Goal: Use online tool/utility: Utilize a website feature to perform a specific function

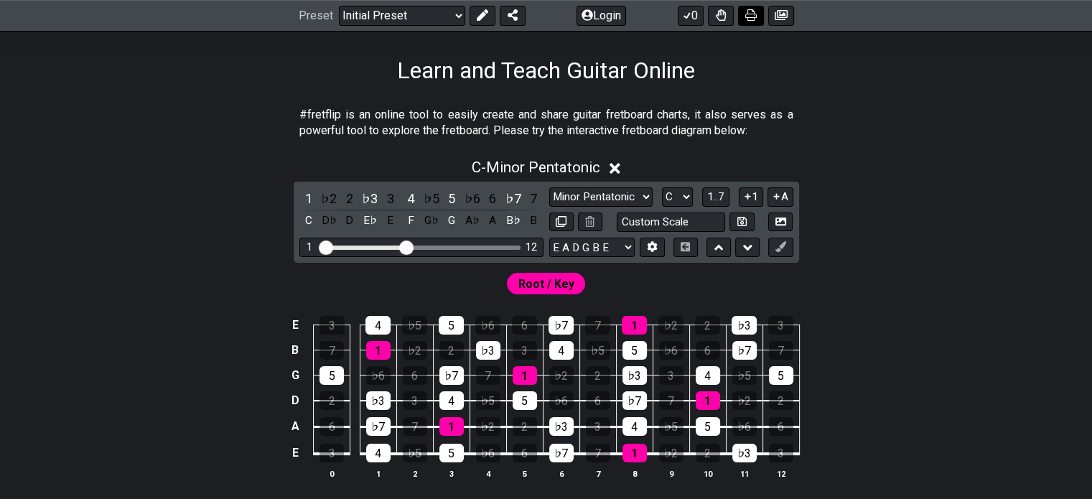
scroll to position [220, 0]
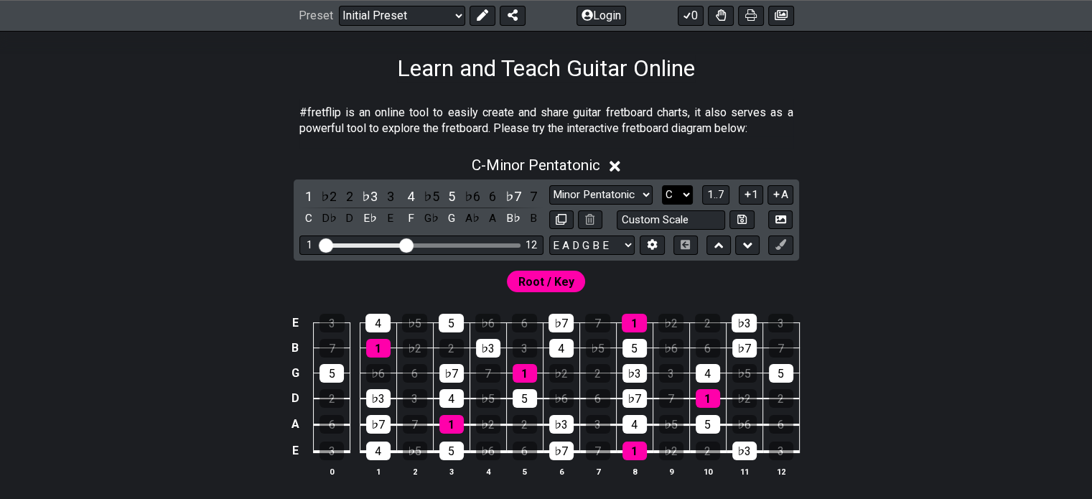
click at [678, 194] on select "A♭ A A♯ B♭ B C C♯ D♭ D D♯ E♭ E F F♯ G♭ G G♯" at bounding box center [677, 194] width 31 height 19
select select "Gb"
click at [662, 185] on select "A♭ A A♯ B♭ B C C♯ D♭ D D♯ E♭ E F F♯ G♭ G G♯" at bounding box center [677, 194] width 31 height 19
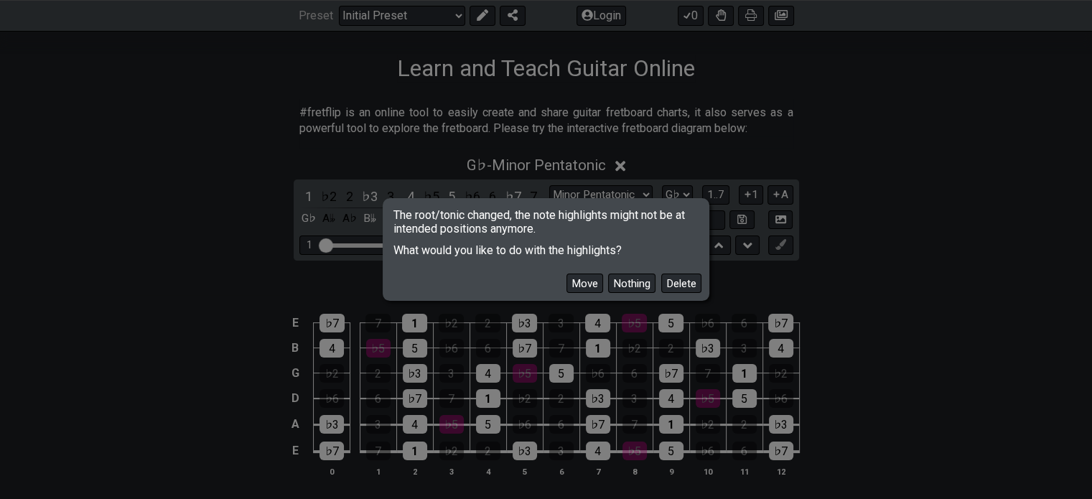
drag, startPoint x: 1074, startPoint y: 444, endPoint x: 672, endPoint y: 312, distance: 423.3
drag, startPoint x: 672, startPoint y: 312, endPoint x: 577, endPoint y: 281, distance: 99.9
click at [577, 281] on button "Move" at bounding box center [585, 283] width 37 height 19
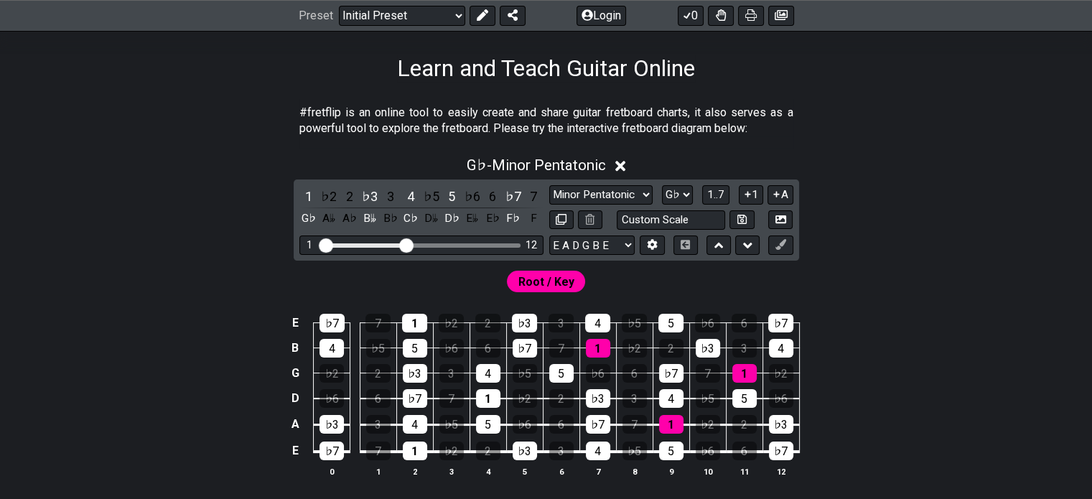
click at [577, 281] on div "Root / Key" at bounding box center [546, 282] width 79 height 22
click at [583, 283] on div "Root / Key" at bounding box center [546, 282] width 79 height 22
click at [624, 198] on select "Minor Pentatonic Click to edit Minor Pentatonic Major Pentatonic Minor Blues Ma…" at bounding box center [600, 194] width 103 height 19
select select "Phrygian"
click at [549, 185] on select "Minor Pentatonic Click to edit Minor Pentatonic Major Pentatonic Minor Blues Ma…" at bounding box center [600, 194] width 103 height 19
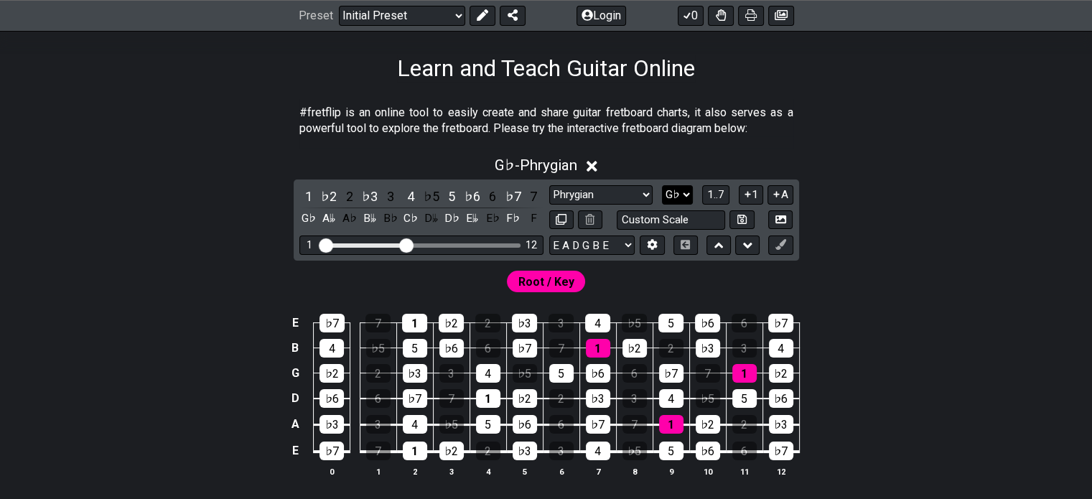
click at [674, 189] on select "A♭ A A♯ B♭ B C C♯ D♭ D D♯ E♭ E F F♯ G♭ G G♯" at bounding box center [677, 194] width 31 height 19
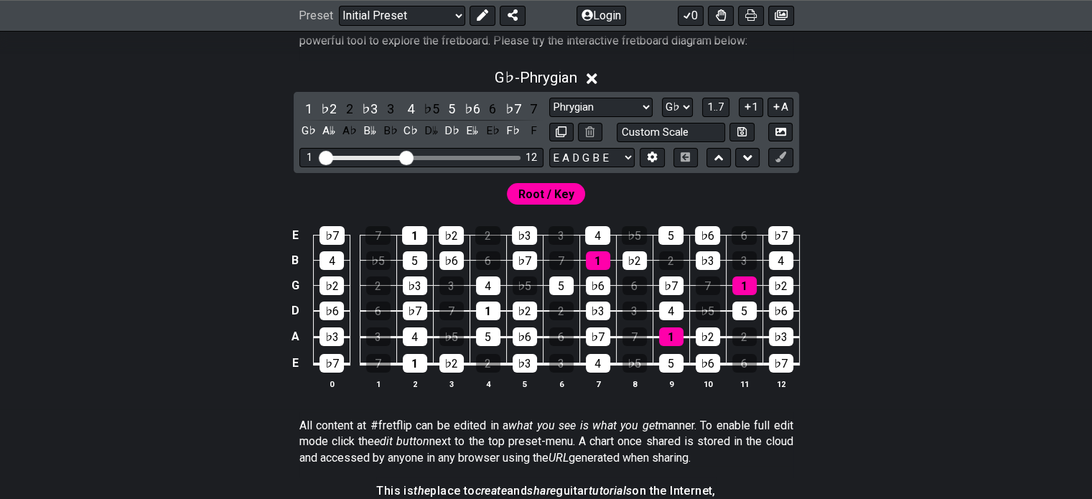
scroll to position [297, 0]
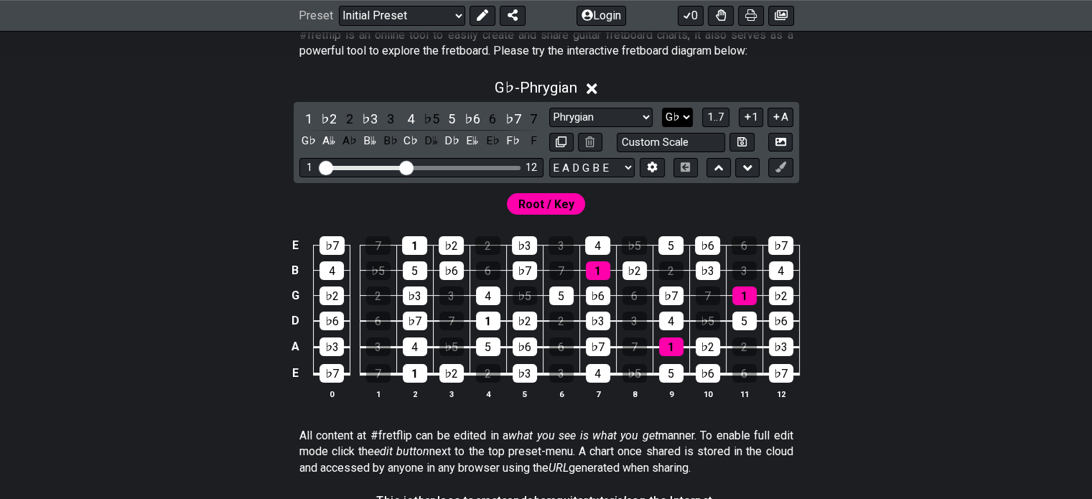
click at [672, 117] on select "A♭ A A♯ B♭ B C C♯ D♭ D D♯ E♭ E F F♯ G♭ G G♯" at bounding box center [677, 117] width 31 height 19
click at [589, 158] on select "E A D G B E E A D G B E E A D G B E B E A D F♯ B A D G C E A D A D G B E E♭ A♭ …" at bounding box center [591, 167] width 85 height 19
select select "D G C F A D"
click at [549, 158] on select "E A D G B E E A D G B E E A D G B E B E A D F♯ B A D G C E A D A D G B E E♭ A♭ …" at bounding box center [591, 167] width 85 height 19
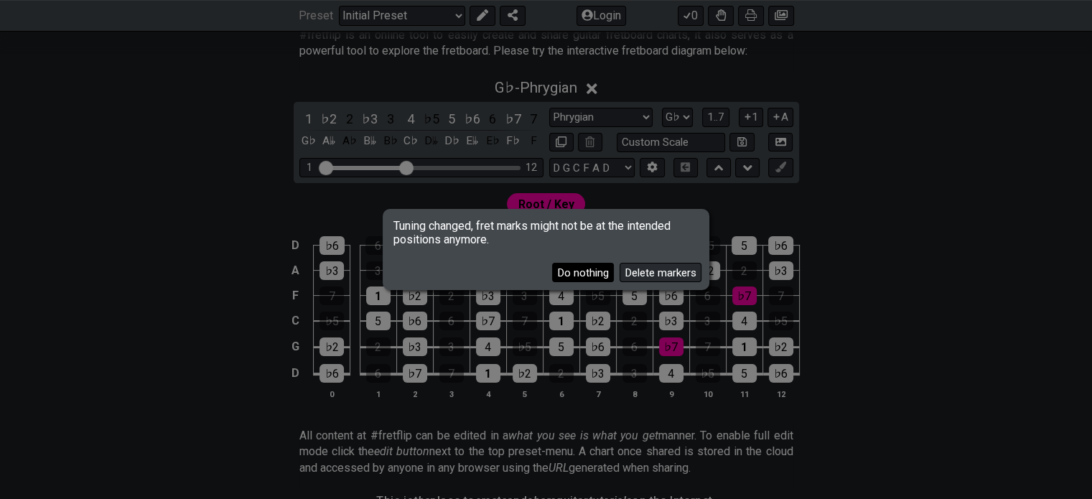
click at [565, 269] on button "Do nothing" at bounding box center [583, 272] width 62 height 19
